Goal: Transaction & Acquisition: Purchase product/service

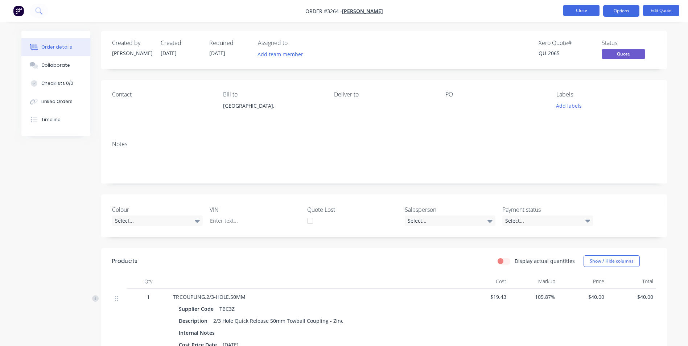
click at [572, 13] on button "Close" at bounding box center [582, 10] width 36 height 11
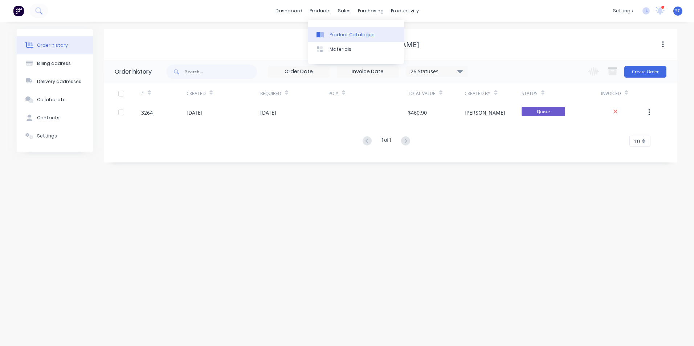
click at [320, 36] on icon at bounding box center [318, 35] width 4 height 6
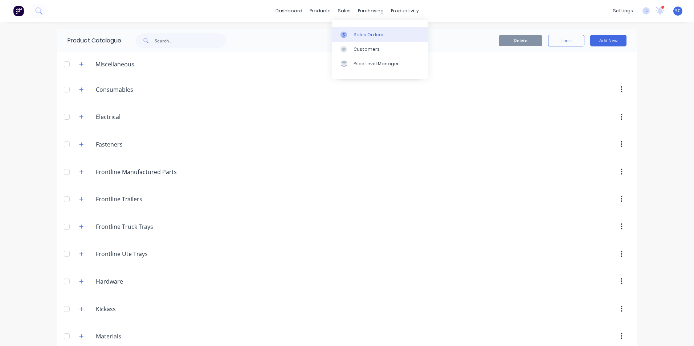
click at [343, 33] on icon at bounding box center [343, 35] width 7 height 7
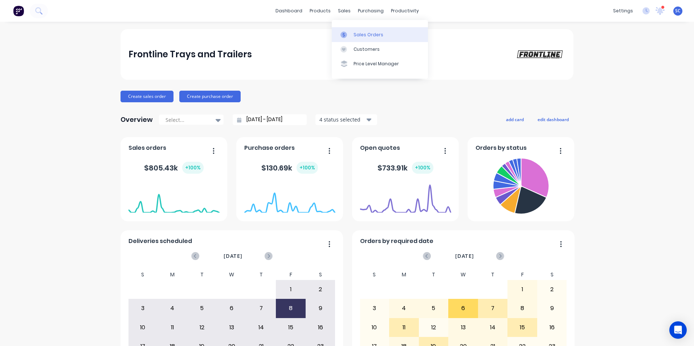
click at [354, 34] on div "Sales Orders" at bounding box center [368, 35] width 30 height 7
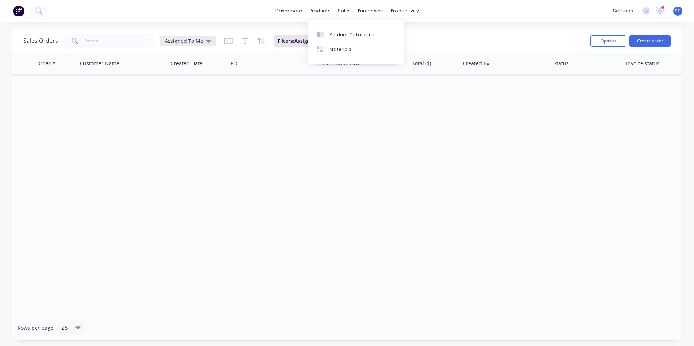
click at [189, 40] on span "Assigned To Me" at bounding box center [184, 41] width 38 height 8
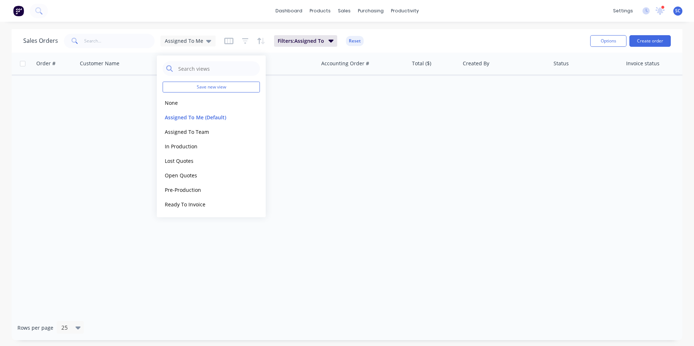
drag, startPoint x: 177, startPoint y: 102, endPoint x: 124, endPoint y: 53, distance: 71.9
click at [176, 102] on button "None" at bounding box center [204, 103] width 83 height 8
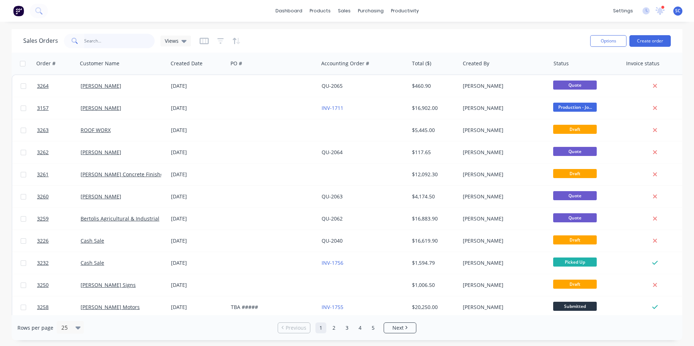
click at [109, 48] on input "text" at bounding box center [119, 41] width 71 height 15
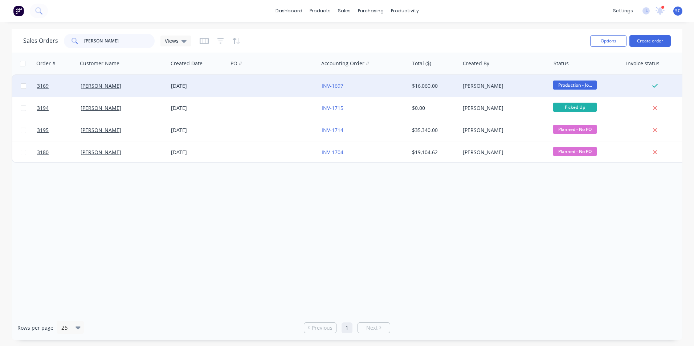
type input "[PERSON_NAME]"
click at [119, 89] on div "[PERSON_NAME]" at bounding box center [121, 85] width 81 height 7
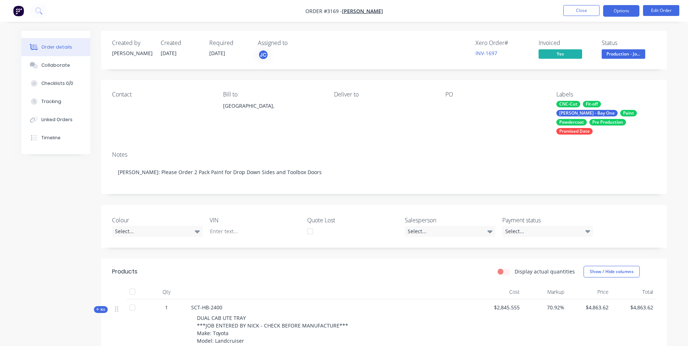
click at [619, 12] on button "Options" at bounding box center [622, 11] width 36 height 12
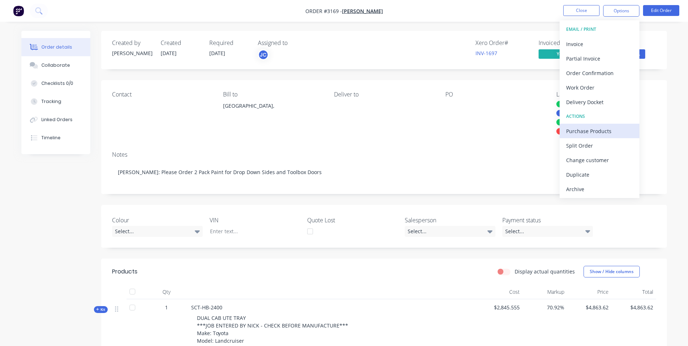
click at [584, 132] on div "Purchase Products" at bounding box center [599, 131] width 67 height 11
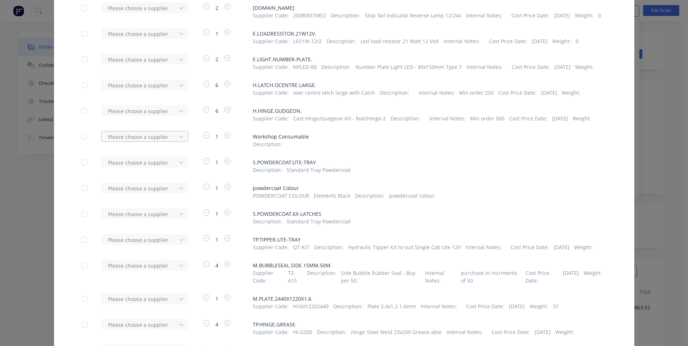
scroll to position [327, 0]
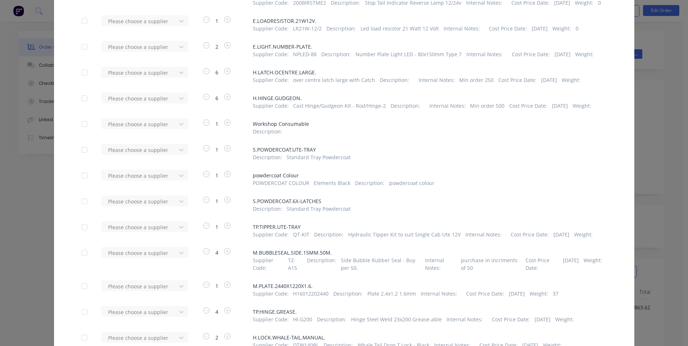
click at [81, 150] on div at bounding box center [84, 150] width 15 height 15
click at [82, 209] on div at bounding box center [84, 201] width 15 height 15
click at [82, 176] on div at bounding box center [84, 175] width 15 height 15
type input "kial"
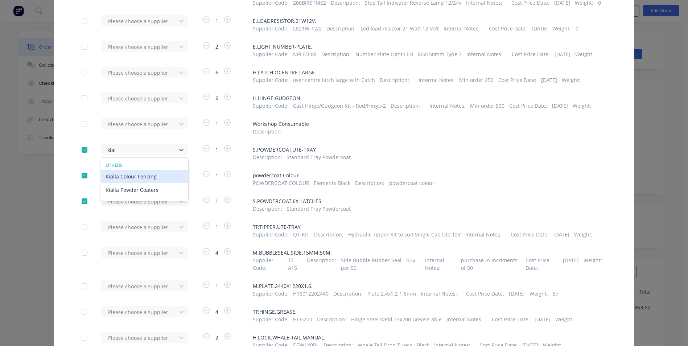
click at [123, 181] on div "Kialla Colour Fencing" at bounding box center [144, 176] width 87 height 13
type input "kial"
click at [136, 193] on div "Kialla Powder Coaters" at bounding box center [144, 189] width 87 height 13
click at [136, 187] on div "Please choose a supplier" at bounding box center [141, 178] width 80 height 17
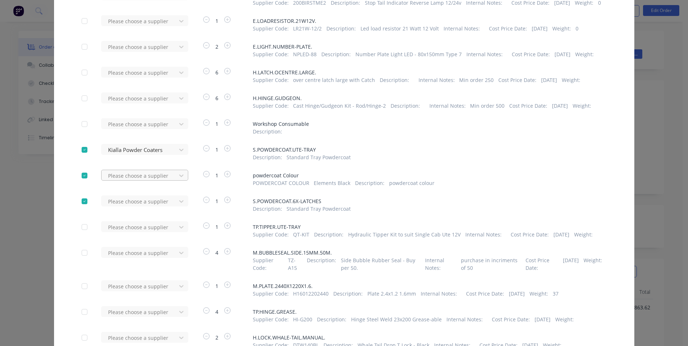
drag, startPoint x: 136, startPoint y: 193, endPoint x: 125, endPoint y: 179, distance: 17.6
type input "kial"
click at [125, 220] on div "Kialla Powder Coaters" at bounding box center [144, 215] width 87 height 13
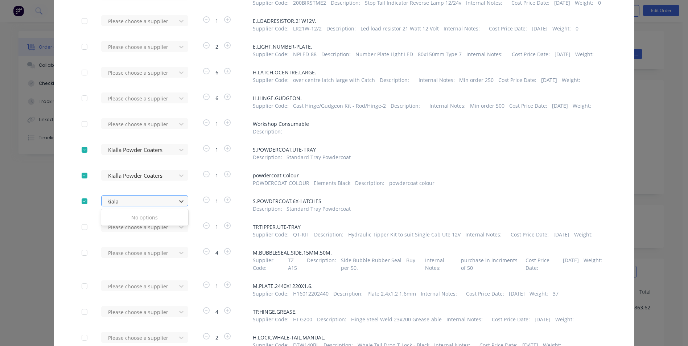
type input "kial"
click at [138, 248] on div "Kialla Powder Coaters" at bounding box center [144, 241] width 87 height 13
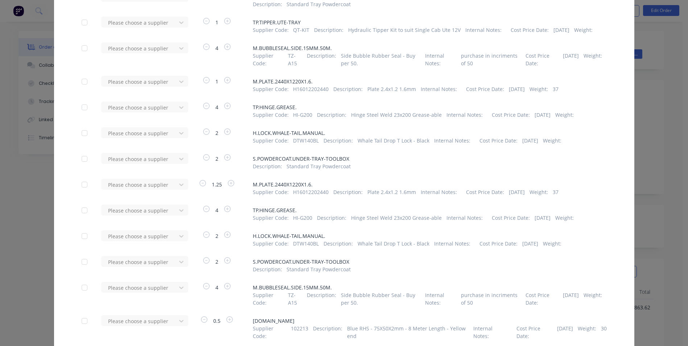
scroll to position [544, 0]
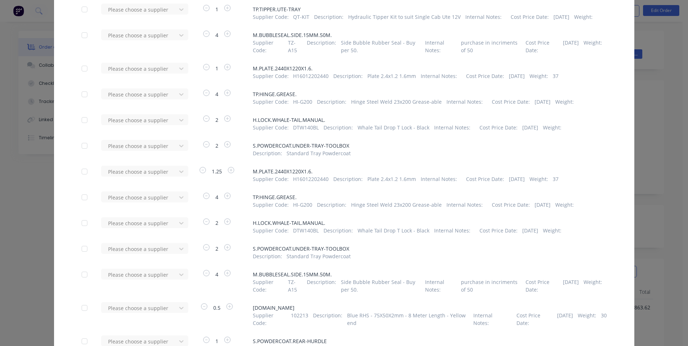
click at [82, 153] on div at bounding box center [84, 146] width 15 height 15
type input "kialla"
click at [135, 193] on div "Kialla Powder Coaters" at bounding box center [144, 185] width 87 height 13
click at [81, 255] on div at bounding box center [84, 249] width 15 height 15
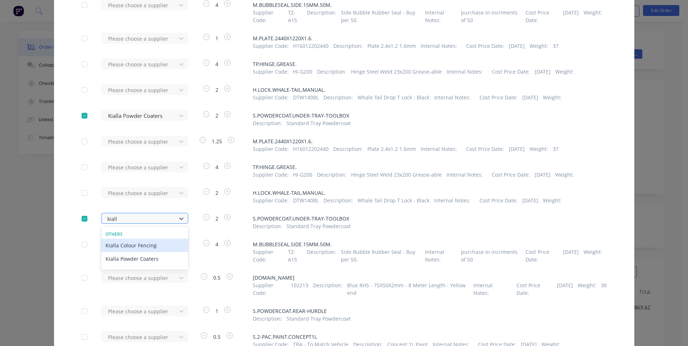
type input "kialla"
click at [139, 266] on div "Kialla Powder Coaters" at bounding box center [144, 258] width 87 height 13
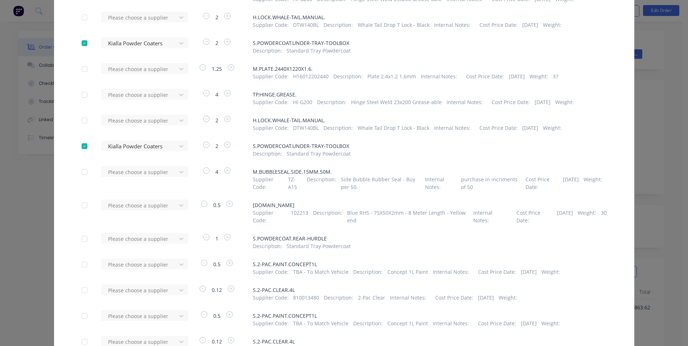
scroll to position [683, 0]
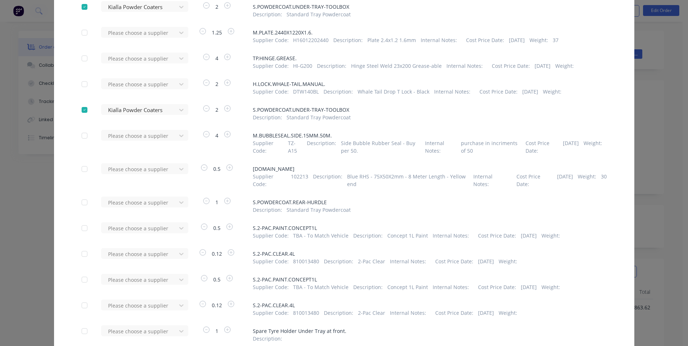
click at [79, 210] on div at bounding box center [84, 202] width 15 height 15
type input "kialla"
click at [116, 249] on div "Kialla Powder Coaters" at bounding box center [144, 242] width 87 height 13
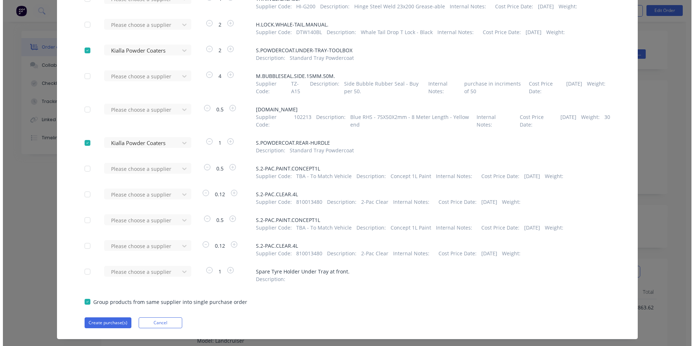
scroll to position [756, 0]
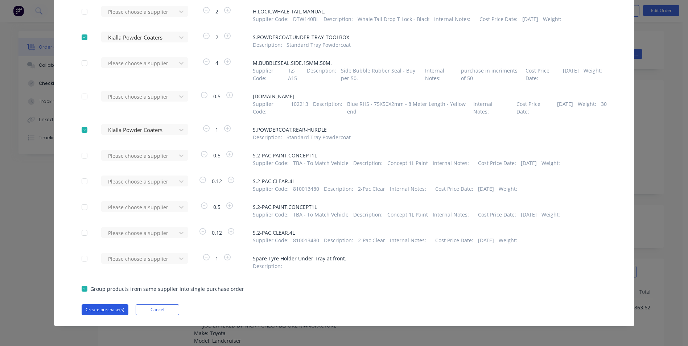
click at [103, 315] on button "Create purchase(s)" at bounding box center [105, 309] width 47 height 11
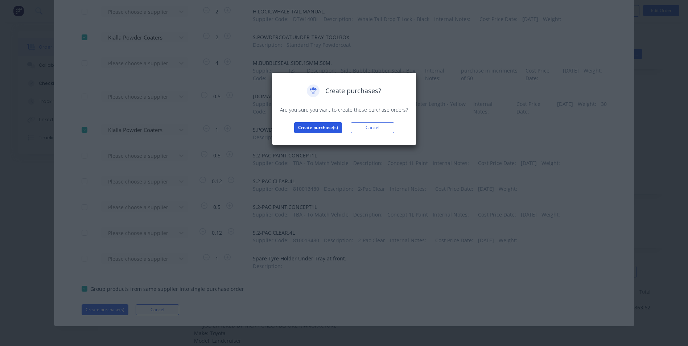
click at [310, 131] on button "Create purchase(s)" at bounding box center [318, 127] width 48 height 11
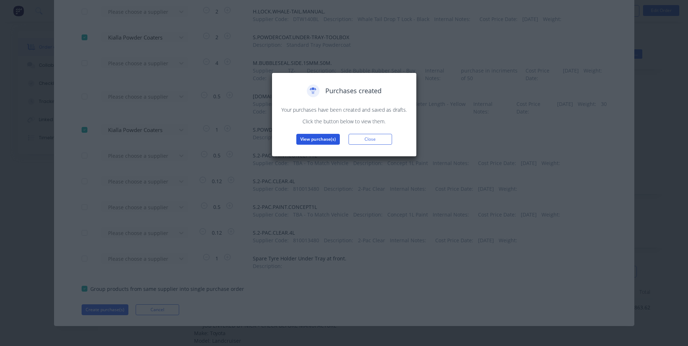
click at [324, 136] on button "View purchase(s)" at bounding box center [318, 139] width 44 height 11
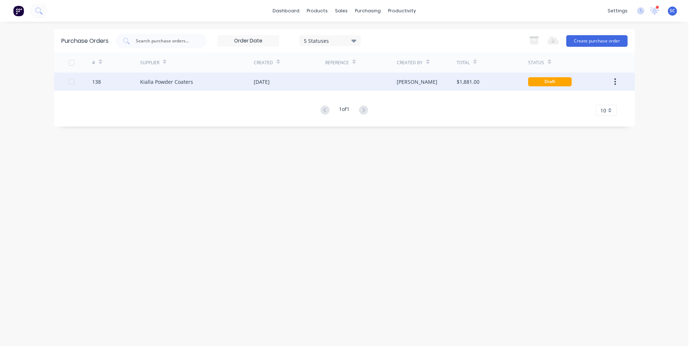
click at [298, 85] on div "[DATE]" at bounding box center [289, 82] width 71 height 18
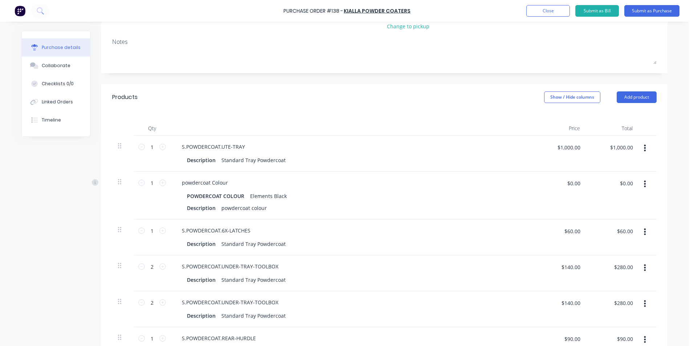
scroll to position [109, 0]
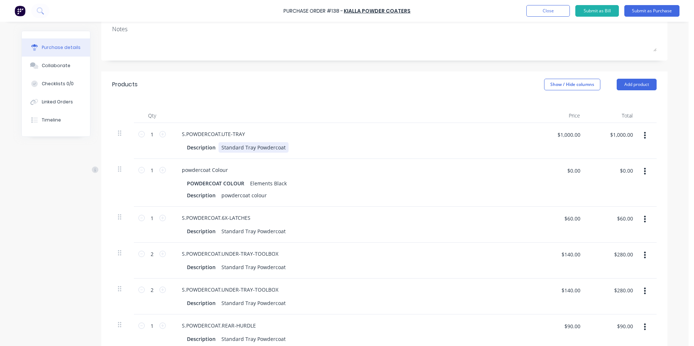
click at [277, 148] on div "Standard Tray Powdercoat" at bounding box center [253, 147] width 70 height 11
click at [280, 146] on div "Standard Tray Powdercoat" at bounding box center [253, 147] width 70 height 11
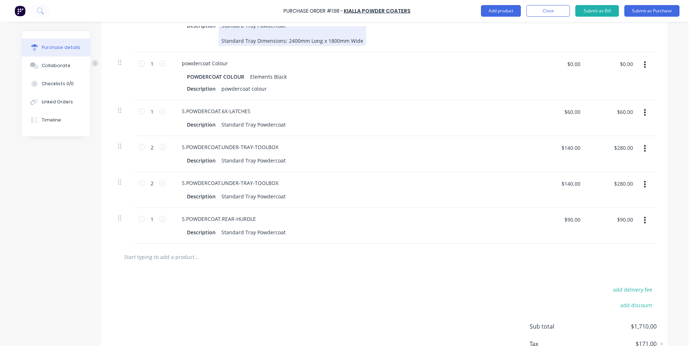
scroll to position [218, 0]
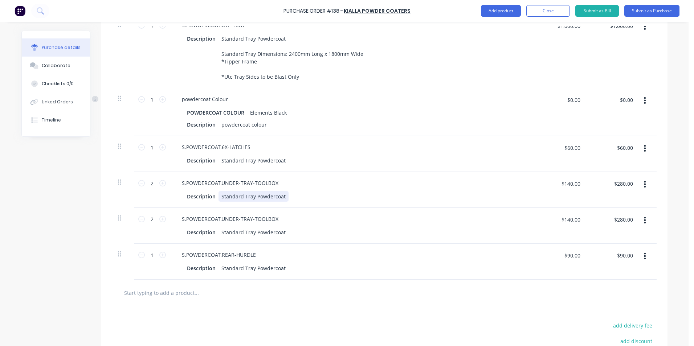
click at [280, 202] on div "Standard Tray Powdercoat" at bounding box center [253, 196] width 70 height 11
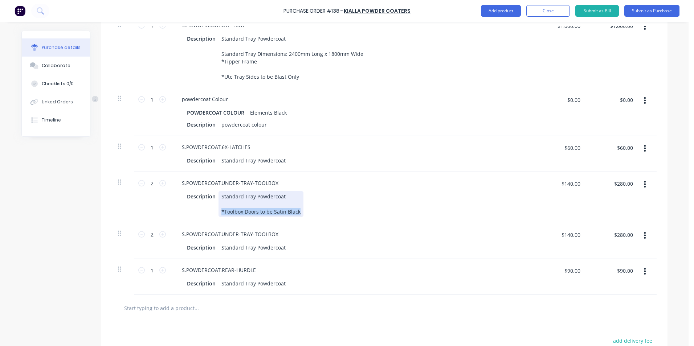
drag, startPoint x: 295, startPoint y: 229, endPoint x: 211, endPoint y: 228, distance: 83.8
click at [211, 217] on div "Description Standard Tray Powdercoat *Toolbox Doors to be Satin Black" at bounding box center [350, 204] width 332 height 26
copy div "*Toolbox Doors to be Satin Black"
click at [281, 253] on div "Standard Tray Powdercoat" at bounding box center [253, 247] width 70 height 11
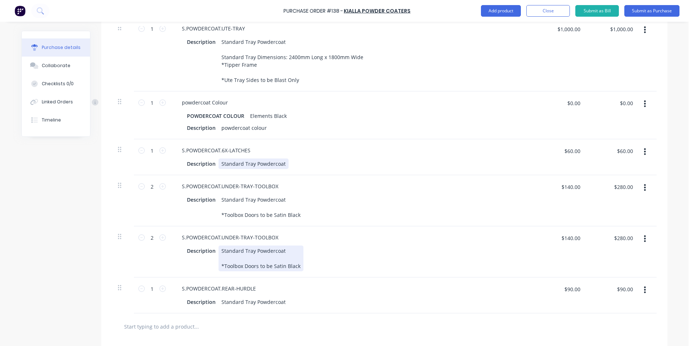
scroll to position [181, 0]
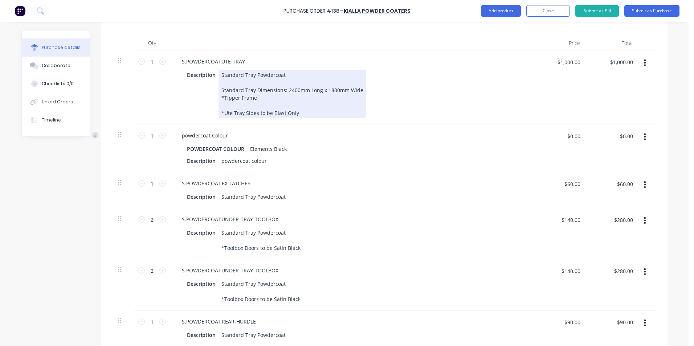
click at [260, 94] on div "Standard Tray Powdercoat Standard Tray Dimensions: 2400mm Long x 1800mm Wide *T…" at bounding box center [292, 94] width 148 height 49
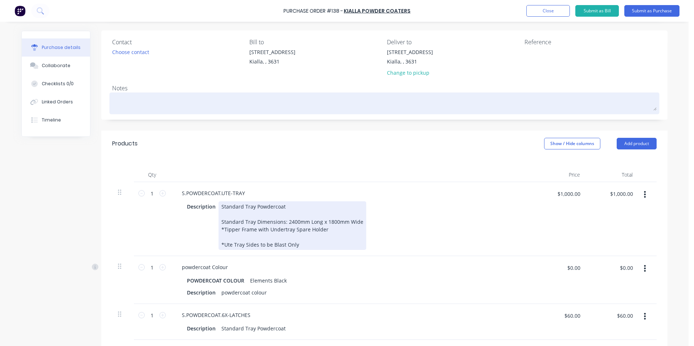
scroll to position [0, 0]
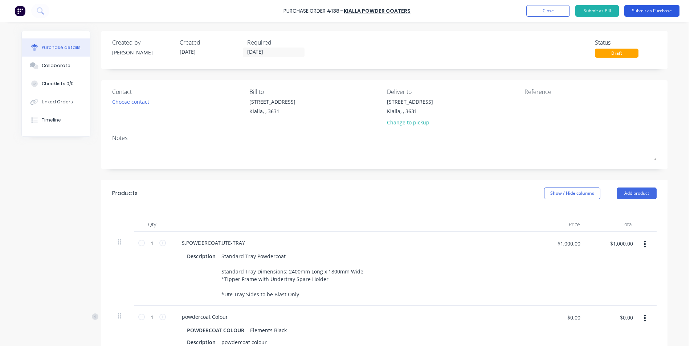
click at [653, 9] on button "Submit as Purchase" at bounding box center [651, 11] width 55 height 12
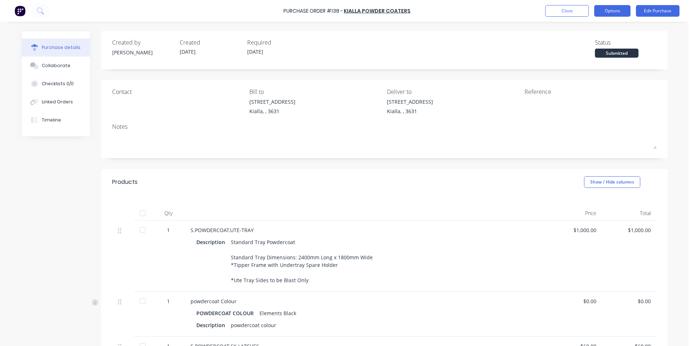
click at [613, 7] on button "Options" at bounding box center [612, 11] width 36 height 12
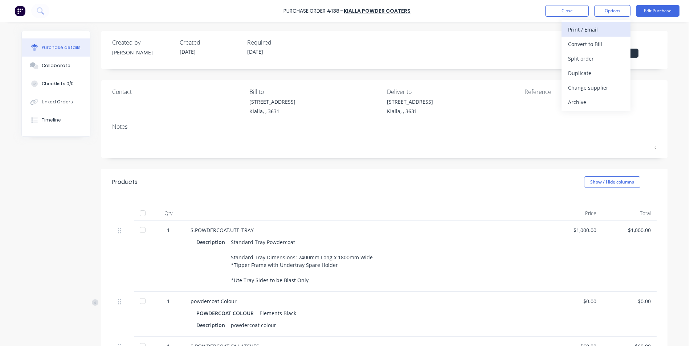
click at [592, 34] on div "Print / Email" at bounding box center [596, 29] width 56 height 11
click at [587, 59] on div "Without pricing" at bounding box center [596, 58] width 56 height 11
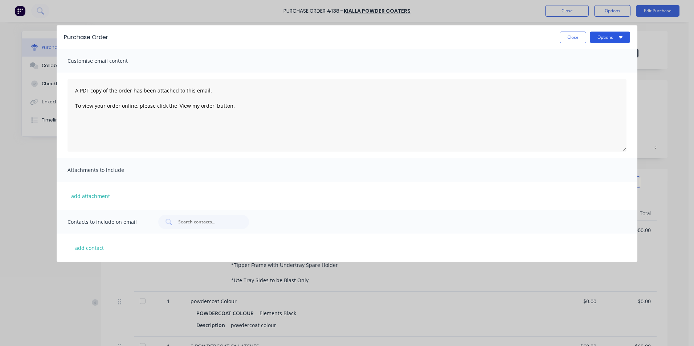
click at [606, 37] on button "Options" at bounding box center [610, 38] width 40 height 12
click at [578, 58] on div "Print" at bounding box center [596, 55] width 56 height 11
click at [567, 39] on button "Close" at bounding box center [573, 38] width 26 height 12
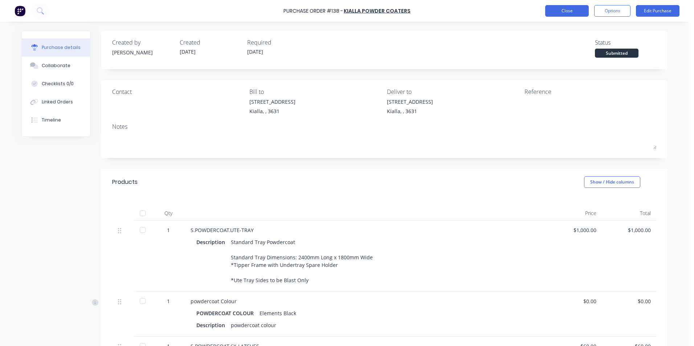
click at [573, 12] on button "Close" at bounding box center [567, 11] width 44 height 12
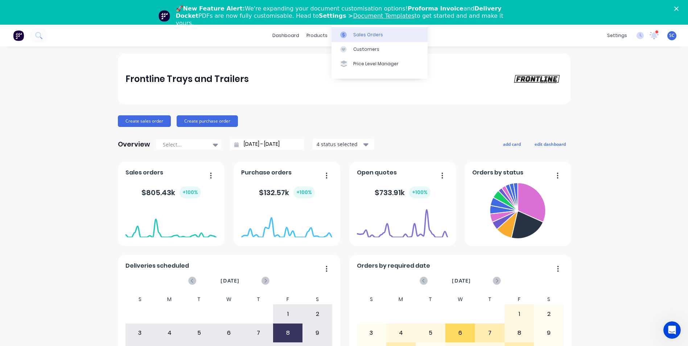
click at [348, 38] on div at bounding box center [345, 35] width 11 height 7
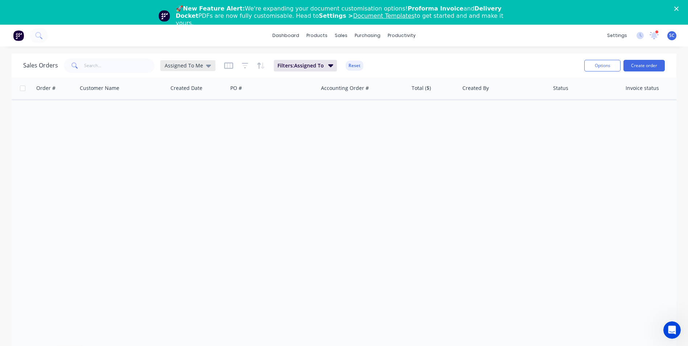
click at [189, 70] on div "Assigned To Me" at bounding box center [187, 65] width 55 height 11
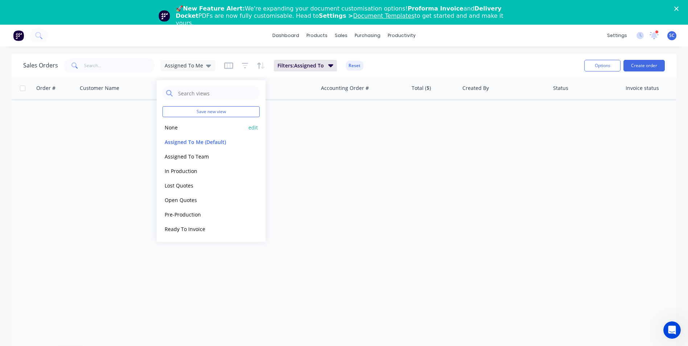
click at [177, 130] on button "None" at bounding box center [204, 127] width 83 height 8
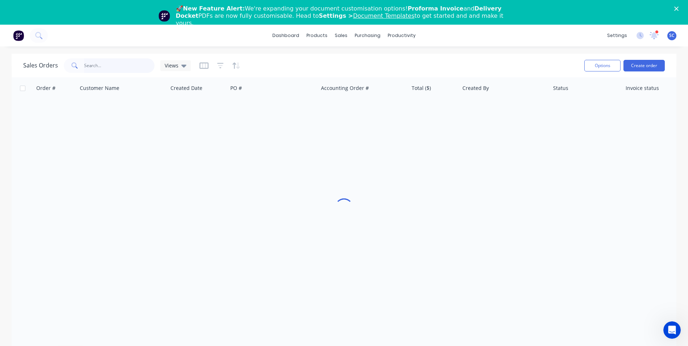
click at [118, 69] on input "text" at bounding box center [119, 65] width 71 height 15
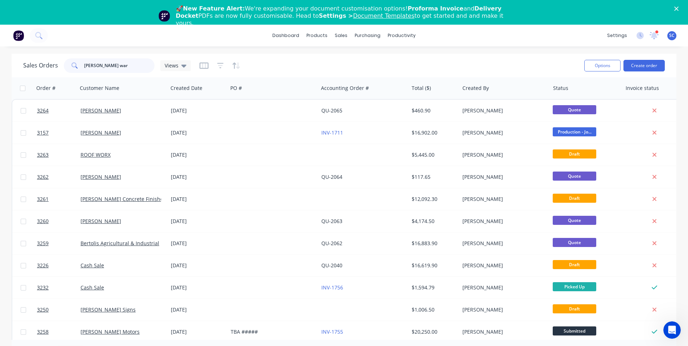
type input "[PERSON_NAME]"
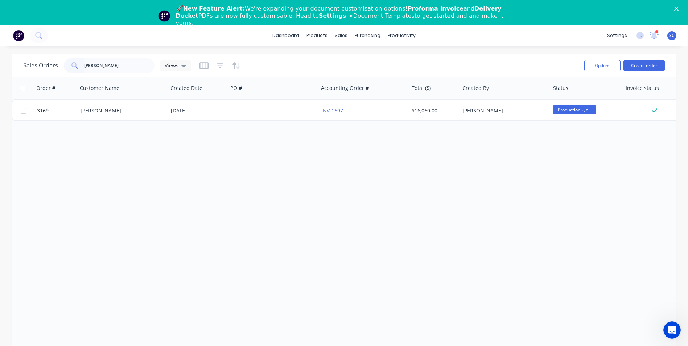
click at [123, 110] on div "[PERSON_NAME]" at bounding box center [121, 110] width 81 height 7
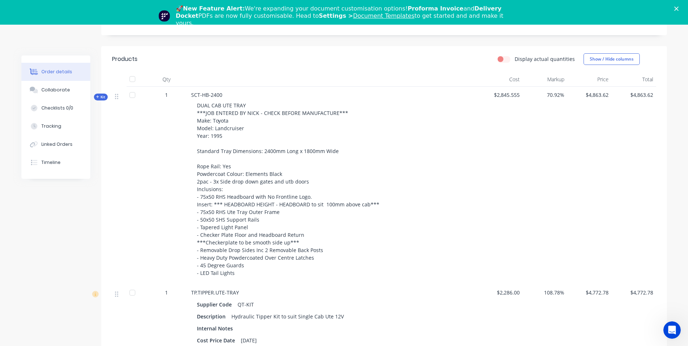
scroll to position [254, 0]
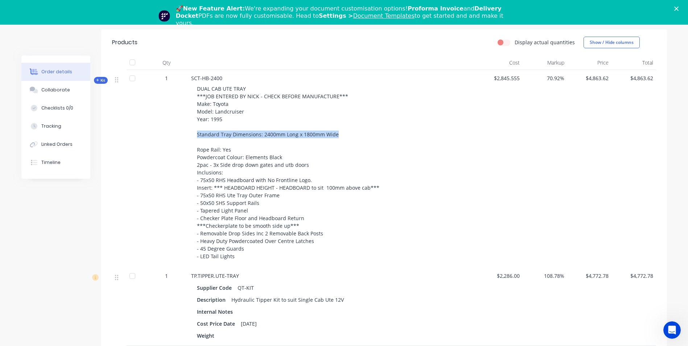
drag, startPoint x: 197, startPoint y: 125, endPoint x: 340, endPoint y: 126, distance: 142.6
click at [340, 126] on div "DUAL CAB UTE TRAY ***JOB ENTERED BY NICK - CHECK BEFORE MANUFACTURE*** Make: To…" at bounding box center [333, 172] width 285 height 181
copy span "Standard Tray Dimensions: 2400mm Long x 1800mm Wide"
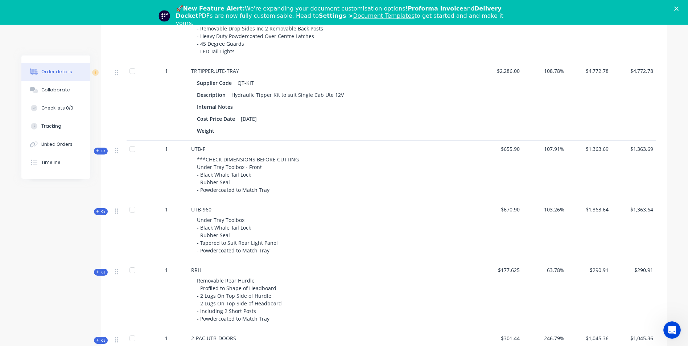
scroll to position [472, 0]
